Goal: Transaction & Acquisition: Purchase product/service

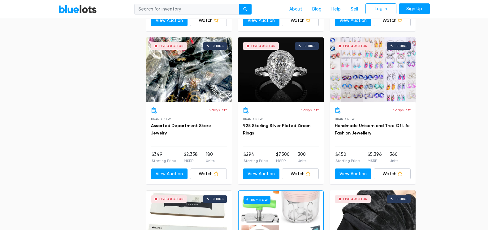
scroll to position [632, 0]
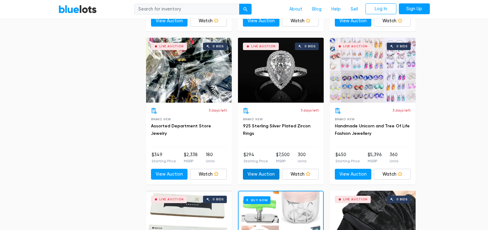
click at [253, 171] on link "View Auction" at bounding box center [261, 174] width 37 height 11
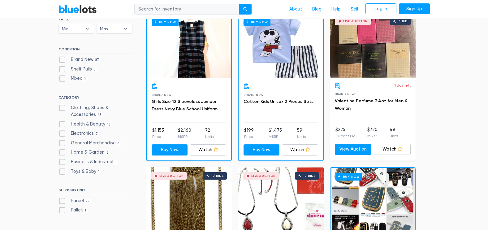
scroll to position [195, 0]
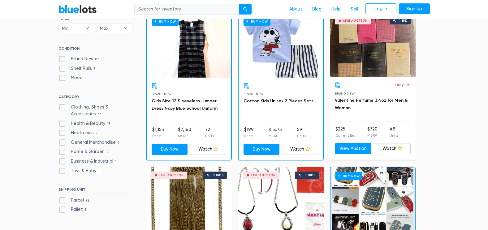
click at [62, 131] on label "Electronics 7" at bounding box center [78, 133] width 41 height 7
click at [62, 131] on input "Electronics 7" at bounding box center [60, 132] width 4 height 4
checkbox input "true"
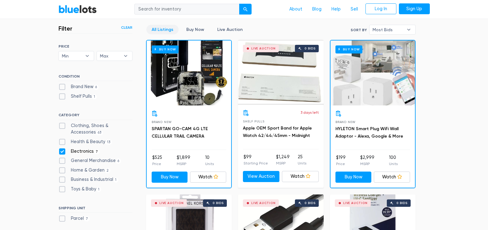
scroll to position [170, 0]
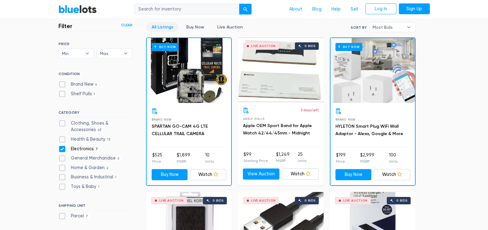
click at [61, 147] on label "Electronics 7" at bounding box center [78, 149] width 41 height 7
click at [61, 147] on input "Electronics 7" at bounding box center [60, 148] width 4 height 4
checkbox input "false"
